Goal: Use online tool/utility: Use online tool/utility

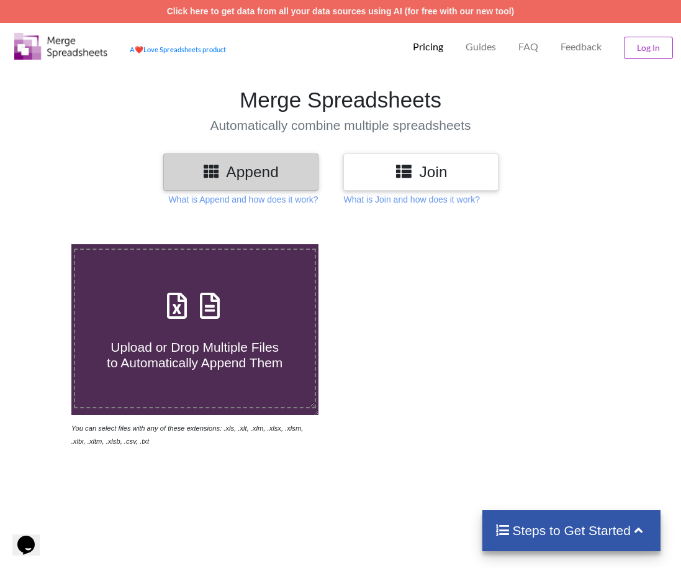
click at [194, 319] on span at bounding box center [195, 306] width 66 height 29
click at [43, 244] on input "Upload or Drop Multiple Files to Automatically Append Them" at bounding box center [43, 244] width 0 height 0
type input "C:\fakepath\EFM-Snag Report-MOQ (1).xlsx"
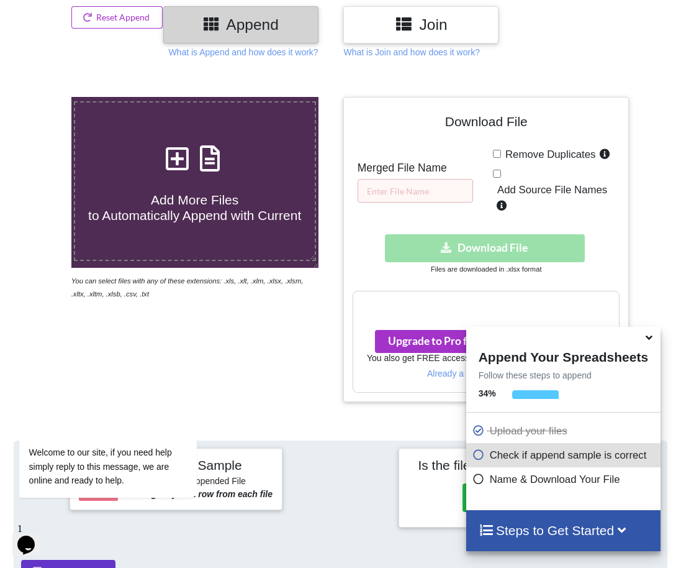
scroll to position [186, 0]
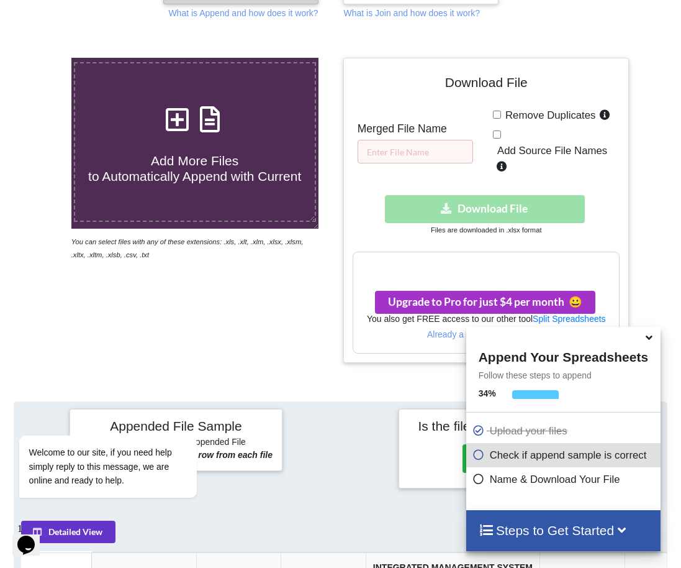
click at [501, 115] on span "Remove Duplicates" at bounding box center [548, 115] width 95 height 12
click at [501, 115] on input "Remove Duplicates" at bounding box center [497, 115] width 8 height 8
checkbox input "true"
click at [416, 151] on input "text" at bounding box center [416, 152] width 116 height 24
type input "mechanical"
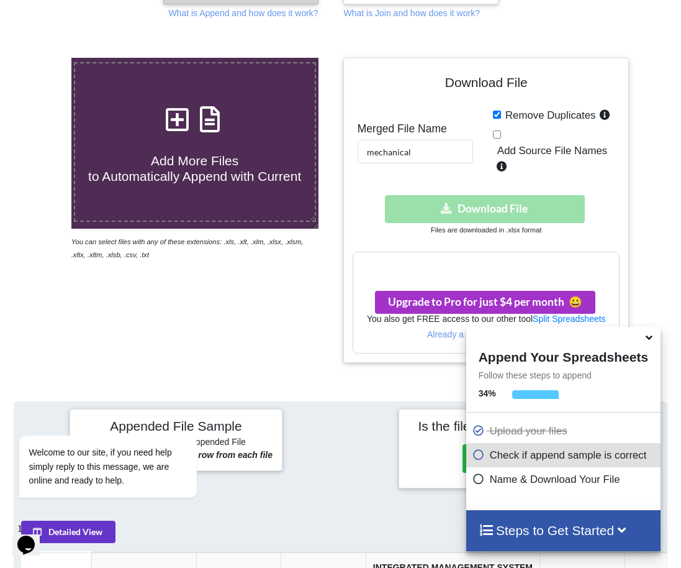
click at [487, 197] on div "Download hidden Download File" at bounding box center [486, 209] width 267 height 28
click at [487, 206] on div "Download hidden Download File" at bounding box center [486, 209] width 267 height 28
